Goal: Navigation & Orientation: Find specific page/section

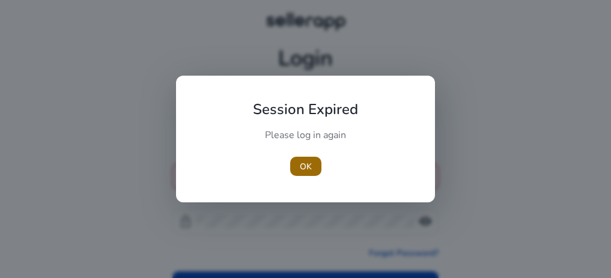
click at [305, 166] on span "OK" at bounding box center [306, 166] width 12 height 13
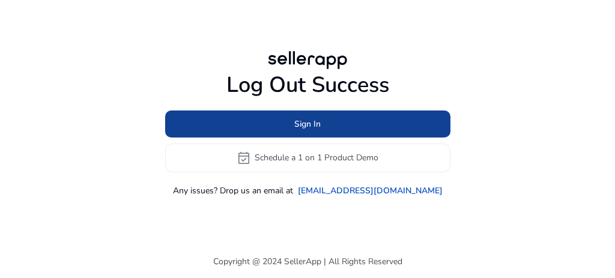
click at [299, 126] on span "Sign In" at bounding box center [307, 124] width 26 height 13
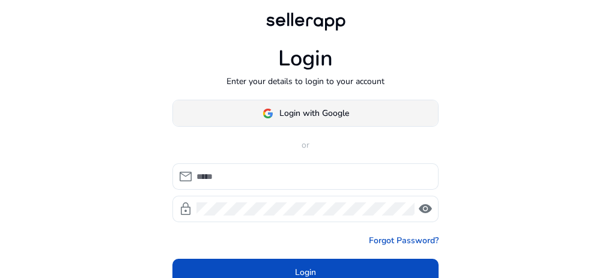
click at [299, 115] on span "Login with Google" at bounding box center [314, 113] width 70 height 13
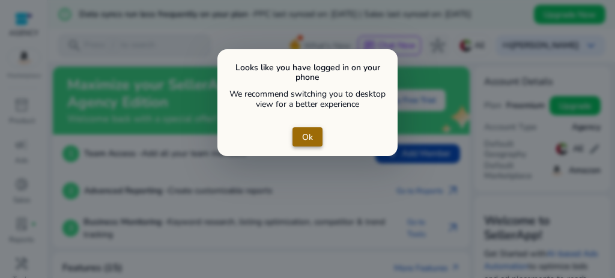
click at [305, 133] on span "Ok" at bounding box center [307, 137] width 11 height 13
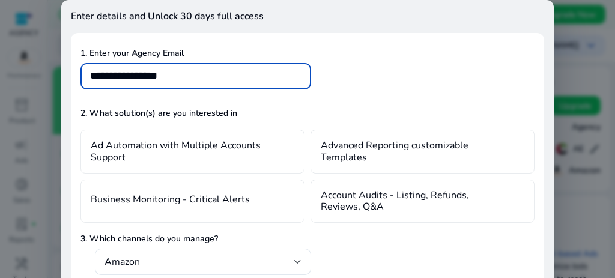
type input "**********"
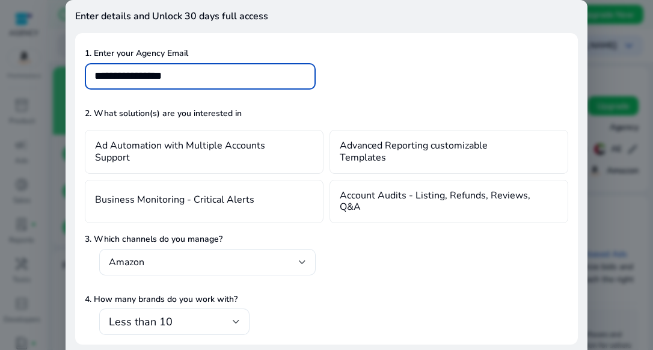
click at [318, 278] on div "Amazon" at bounding box center [327, 268] width 484 height 39
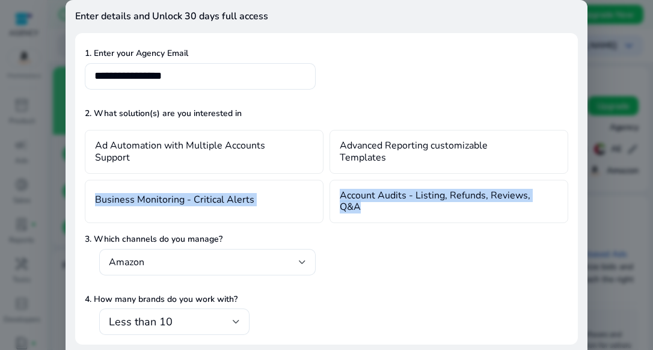
drag, startPoint x: 582, startPoint y: 162, endPoint x: 582, endPoint y: 217, distance: 54.7
click at [582, 217] on div "**********" at bounding box center [326, 195] width 522 height 391
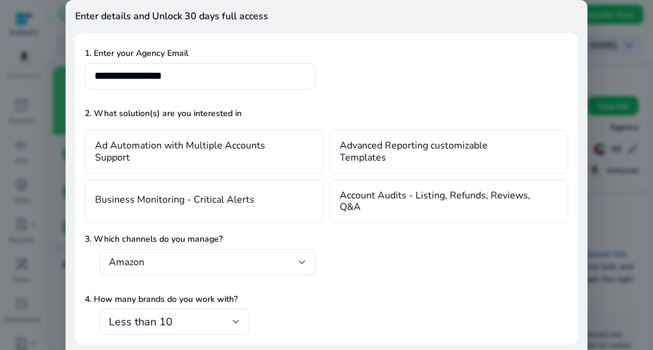
click at [486, 111] on p "2. What solution(s) are you interested in" at bounding box center [327, 113] width 484 height 13
click at [543, 38] on mat-card "**********" at bounding box center [326, 188] width 503 height 311
click at [49, 102] on div at bounding box center [326, 175] width 653 height 350
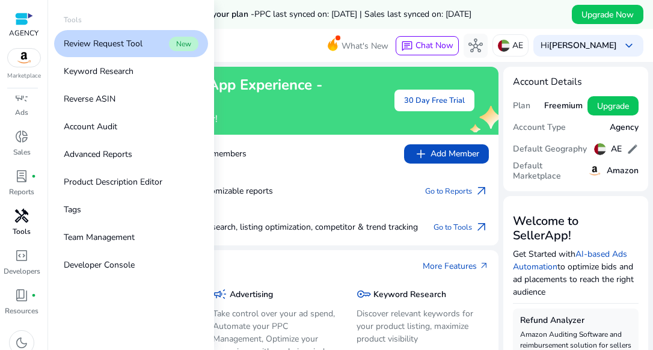
scroll to position [58, 0]
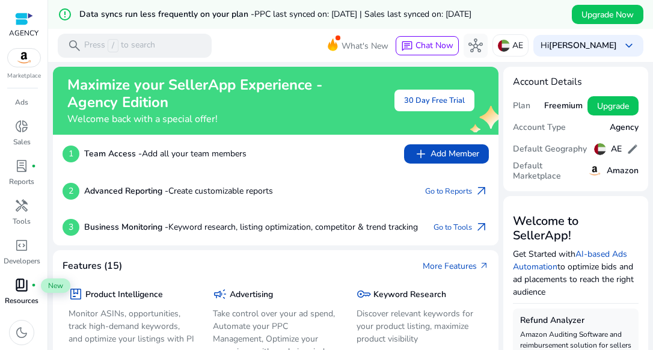
click at [24, 278] on span "book_4" at bounding box center [21, 285] width 14 height 14
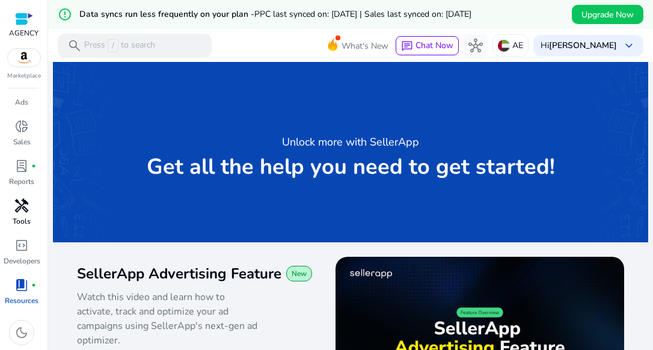
click at [27, 211] on span "handyman" at bounding box center [21, 205] width 14 height 14
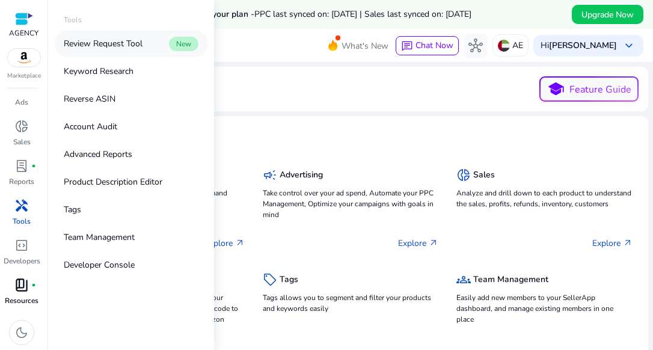
click at [107, 46] on p "Review Request Tool" at bounding box center [103, 43] width 79 height 13
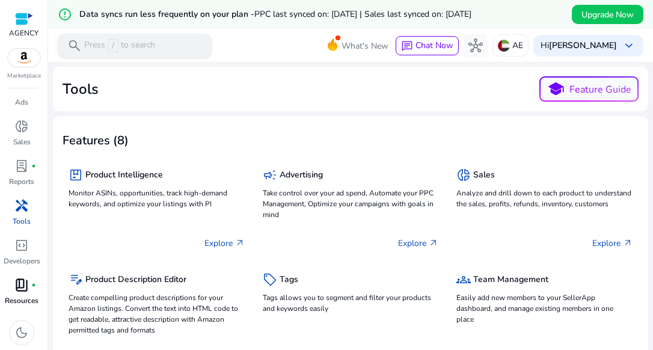
click at [170, 43] on div "search Press / to search" at bounding box center [135, 46] width 154 height 24
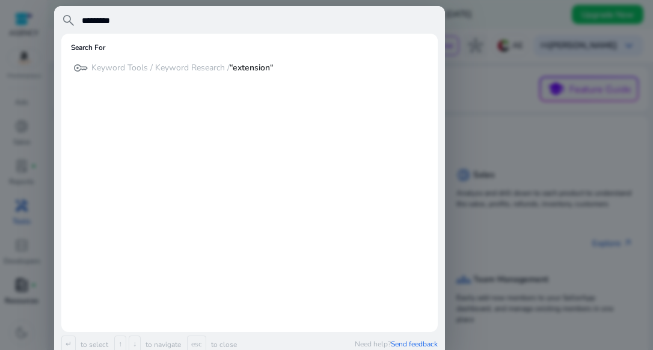
type input "*********"
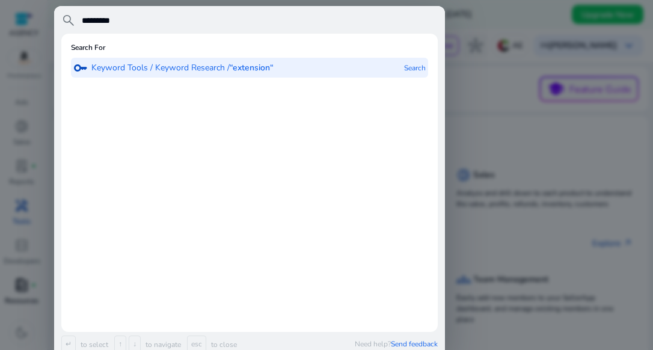
click at [235, 67] on b "“extension“" at bounding box center [252, 67] width 44 height 11
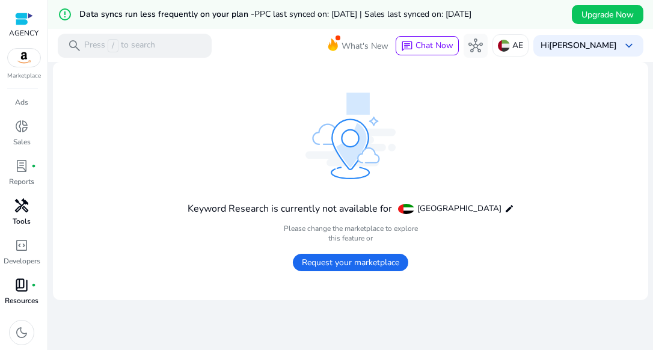
click at [25, 58] on img at bounding box center [24, 58] width 32 height 18
click at [21, 126] on span "donut_small" at bounding box center [21, 126] width 14 height 14
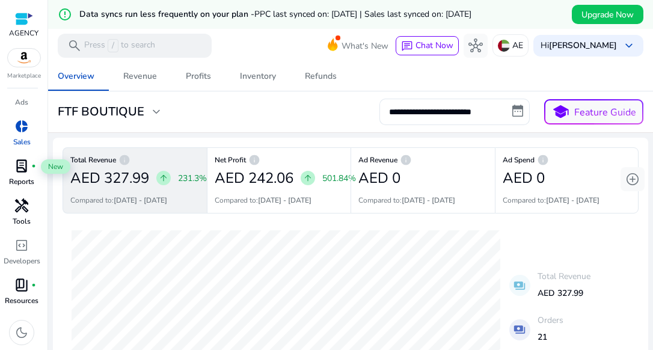
click at [22, 165] on span "lab_profile" at bounding box center [21, 166] width 14 height 14
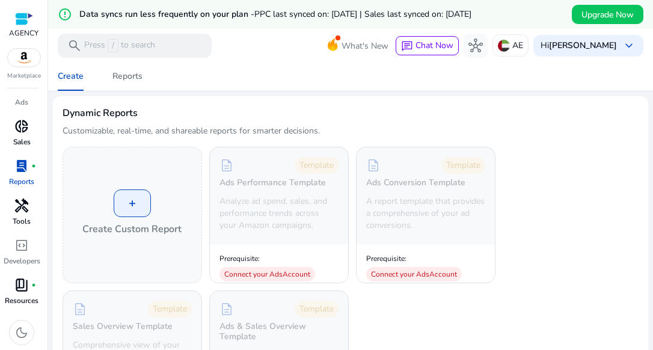
click at [20, 198] on span "handyman" at bounding box center [21, 205] width 14 height 14
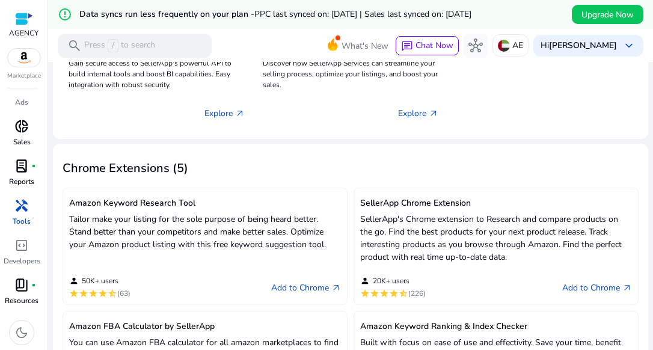
scroll to position [371, 0]
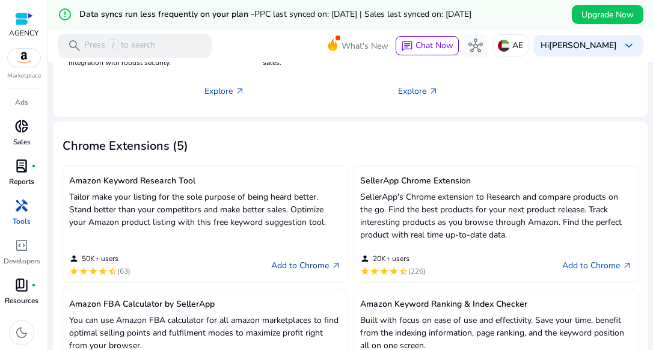
click at [288, 263] on link "Add to Chrome arrow_outward" at bounding box center [306, 265] width 70 height 14
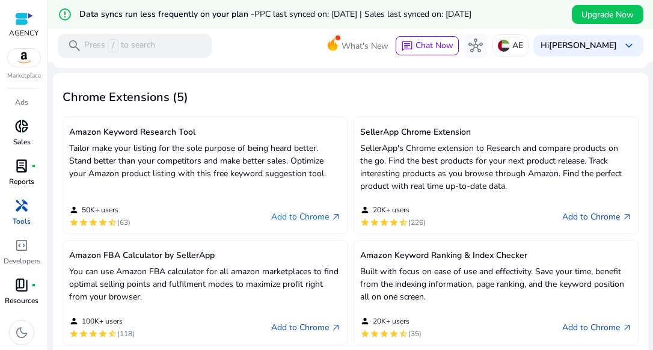
scroll to position [424, 0]
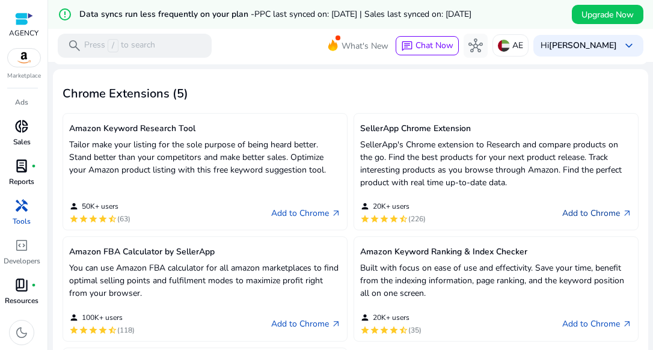
click at [571, 214] on link "Add to Chrome arrow_outward" at bounding box center [597, 213] width 70 height 14
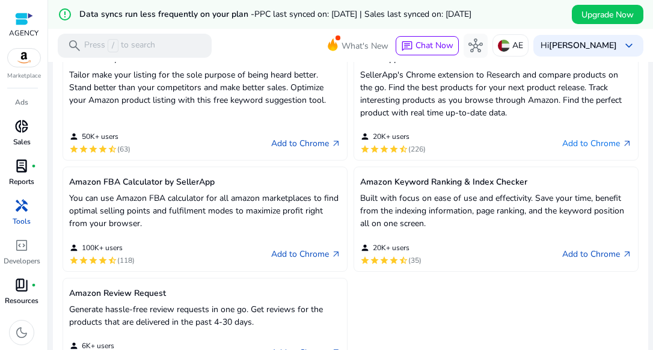
scroll to position [496, 0]
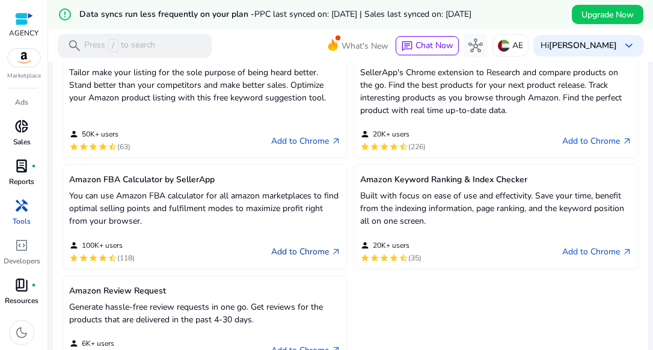
click at [303, 253] on link "Add to Chrome arrow_outward" at bounding box center [306, 252] width 70 height 14
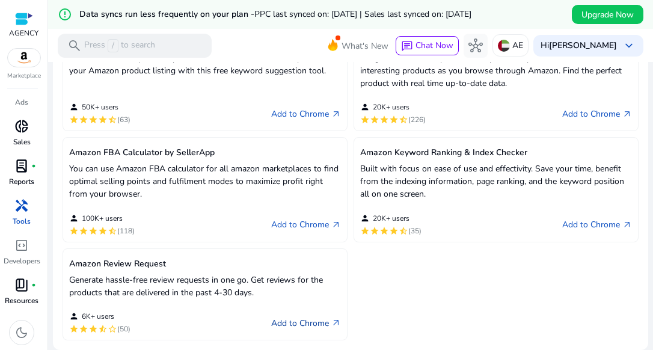
click at [296, 278] on link "Add to Chrome arrow_outward" at bounding box center [306, 322] width 70 height 14
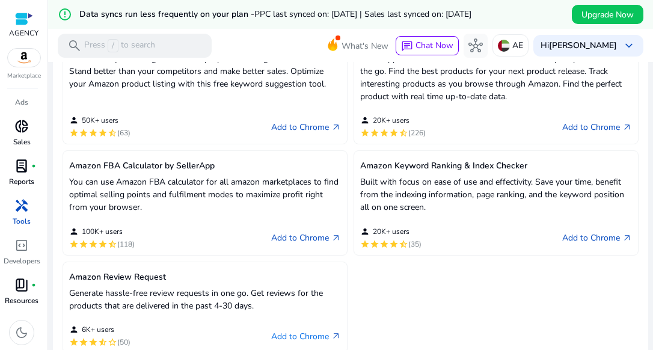
scroll to position [508, 0]
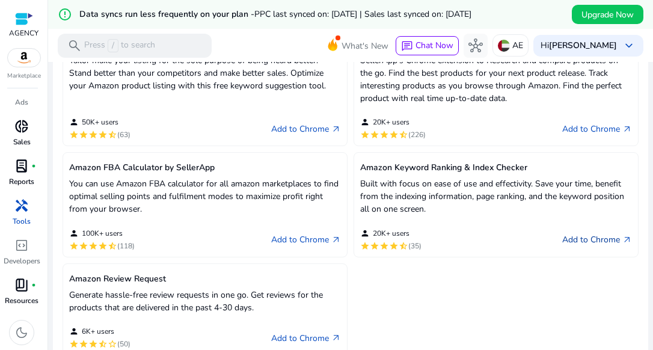
click at [571, 239] on link "Add to Chrome arrow_outward" at bounding box center [597, 240] width 70 height 14
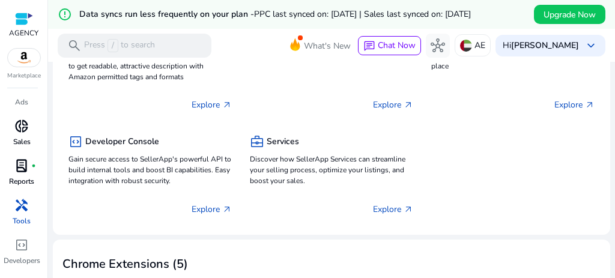
scroll to position [0, 0]
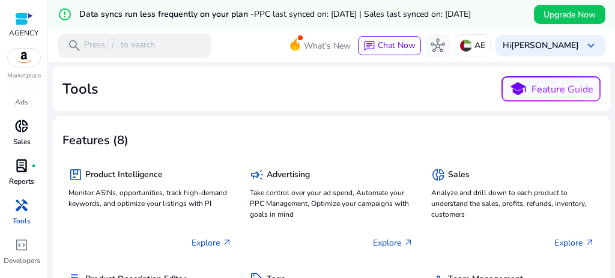
click at [26, 62] on img at bounding box center [24, 58] width 32 height 18
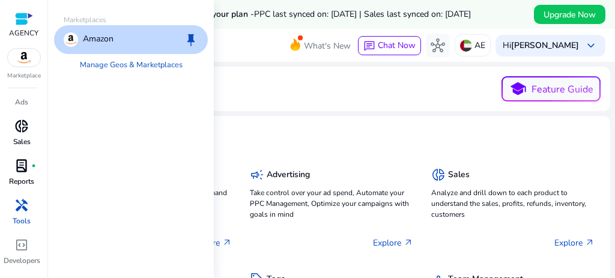
click at [132, 34] on div "Amazon keep" at bounding box center [131, 39] width 154 height 29
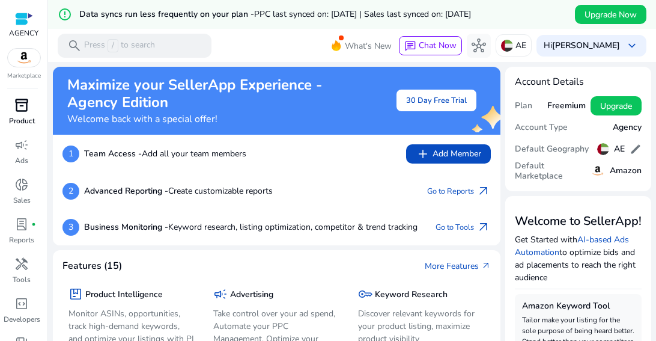
click at [20, 105] on span "inventory_2" at bounding box center [21, 105] width 14 height 14
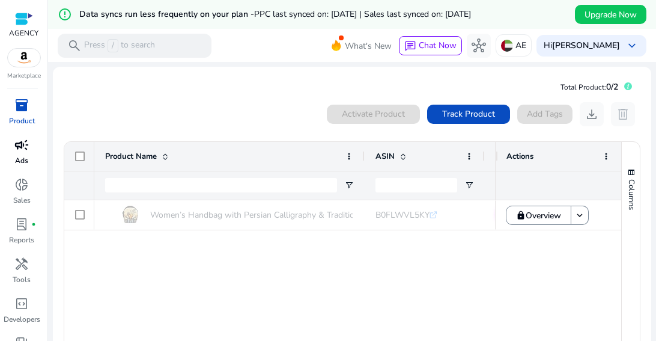
click at [25, 149] on span "campaign" at bounding box center [21, 145] width 14 height 14
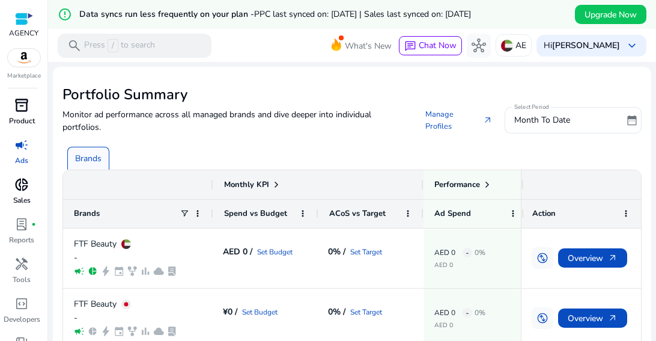
click at [20, 189] on span "donut_small" at bounding box center [21, 184] width 14 height 14
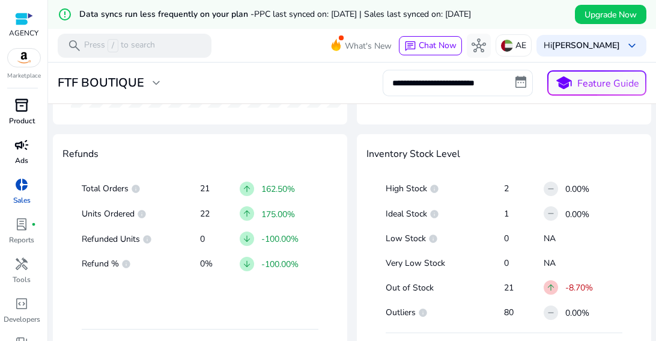
scroll to position [658, 0]
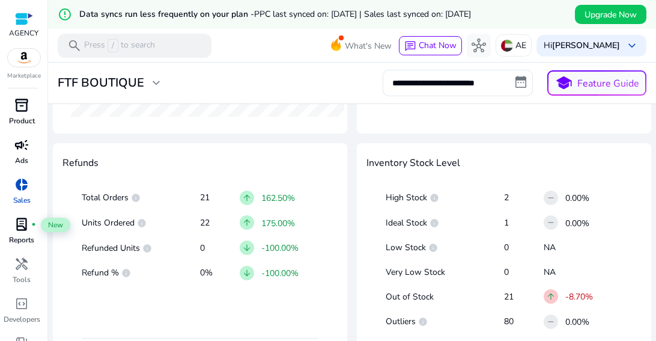
click at [28, 228] on span "lab_profile" at bounding box center [21, 224] width 14 height 14
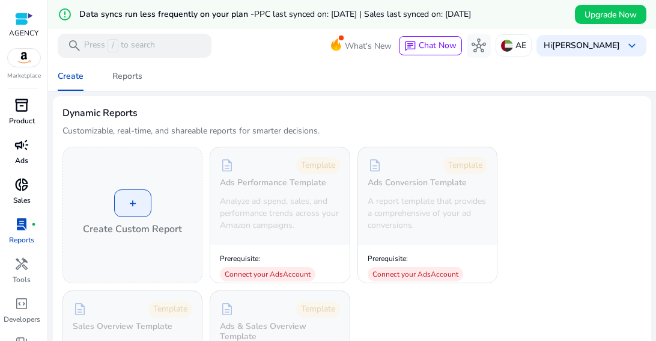
click at [23, 26] on div at bounding box center [23, 19] width 29 height 18
click at [22, 20] on div at bounding box center [24, 19] width 18 height 14
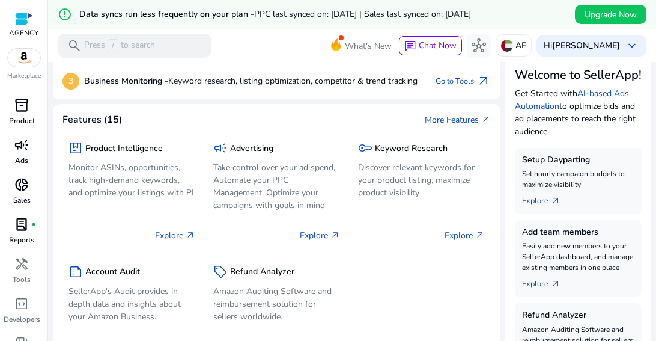
scroll to position [147, 0]
